Goal: Information Seeking & Learning: Learn about a topic

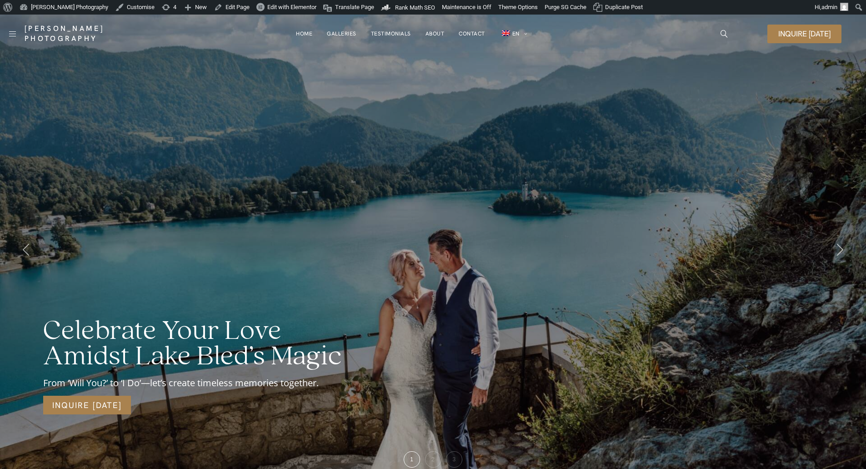
click at [583, 84] on div "Celebrate Your Love Amidst Lake Bled’s Magic From ‘Will You?’ to ‘I Do’—let’s c…" at bounding box center [433, 249] width 866 height 469
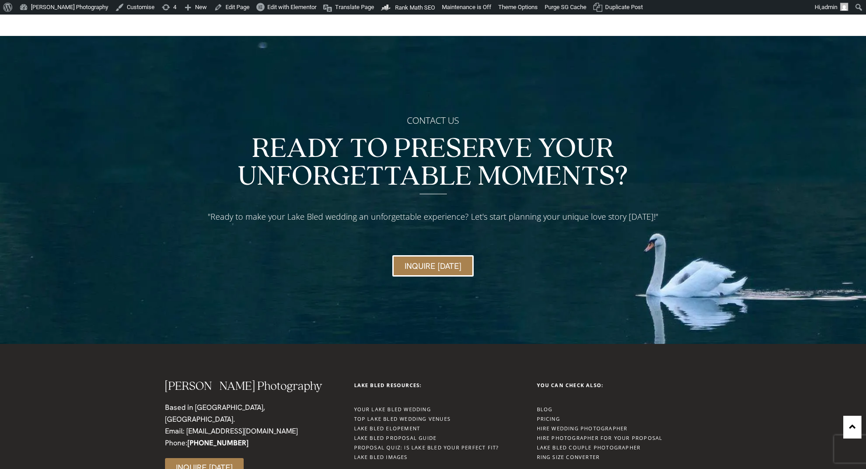
click at [414, 444] on link "Proposal Quiz: Is Lake Bled Your Perfect Fit?" at bounding box center [426, 447] width 145 height 7
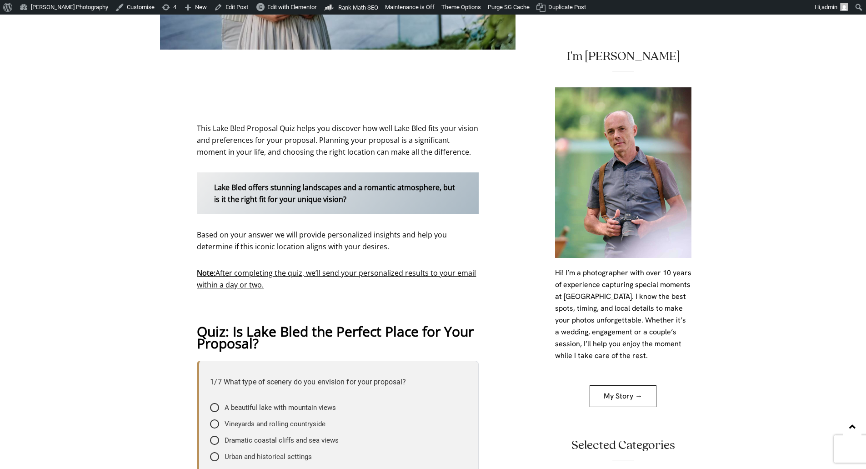
scroll to position [409, 0]
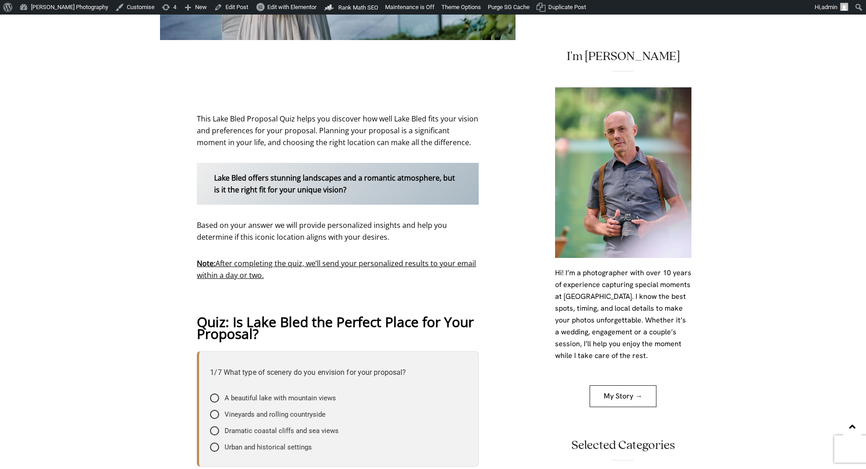
drag, startPoint x: 193, startPoint y: 109, endPoint x: 290, endPoint y: 275, distance: 192.4
copy div "This Lake Bled Proposal Quiz helps you discover how well Lake Bled fits your vi…"
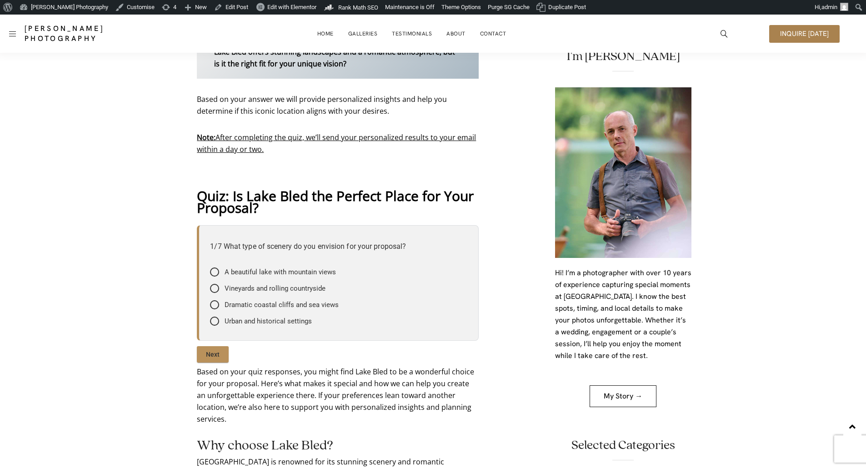
scroll to position [454, 0]
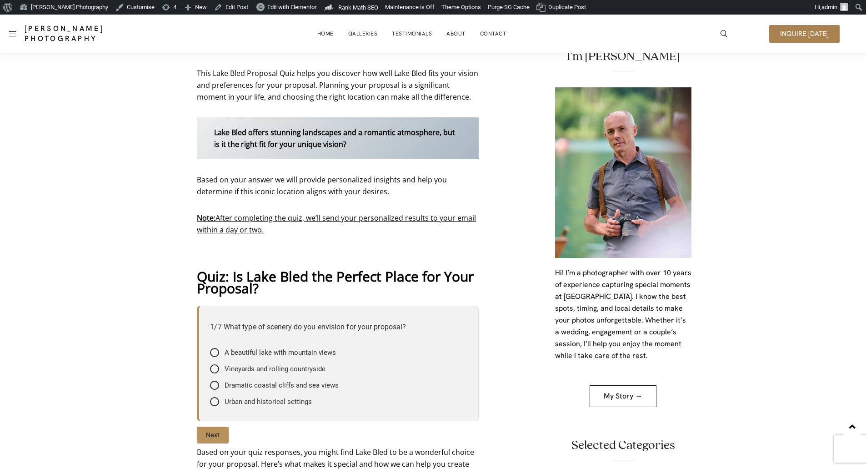
click at [297, 203] on div "Based on your answer we will provide personalized insights and help you determi…" at bounding box center [338, 310] width 282 height 272
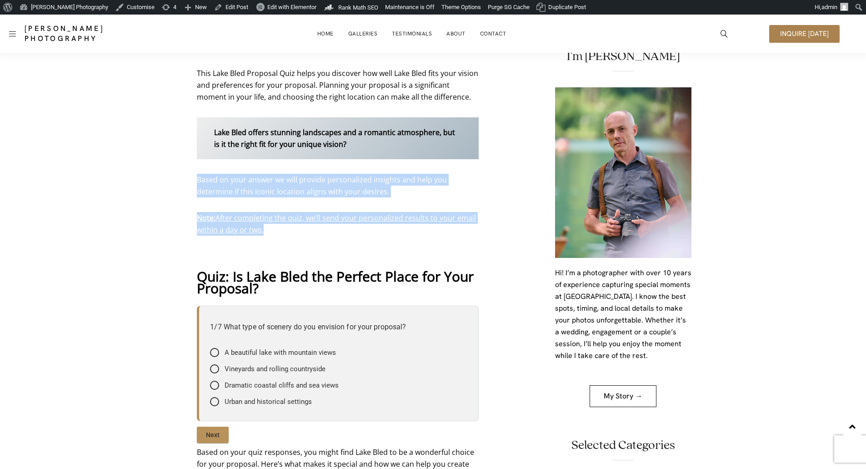
drag, startPoint x: 197, startPoint y: 176, endPoint x: 277, endPoint y: 237, distance: 100.5
click at [277, 237] on div "Based on your answer we will provide personalized insights and help you determi…" at bounding box center [338, 310] width 282 height 272
copy div "Based on your answer we will provide personalized insights and help you determi…"
